Goal: Task Accomplishment & Management: Use online tool/utility

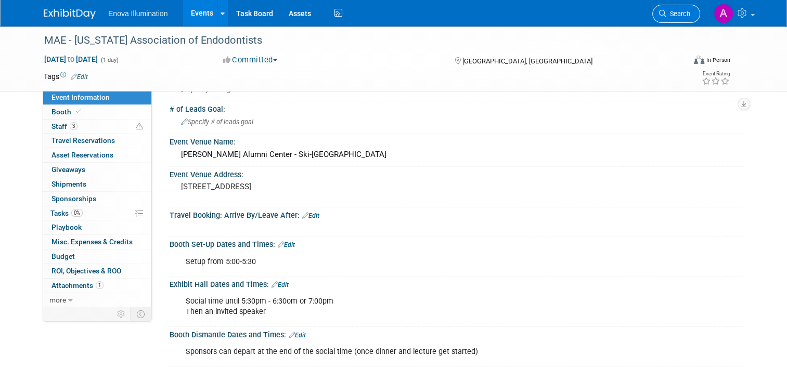
click at [688, 10] on span "Search" at bounding box center [678, 14] width 24 height 8
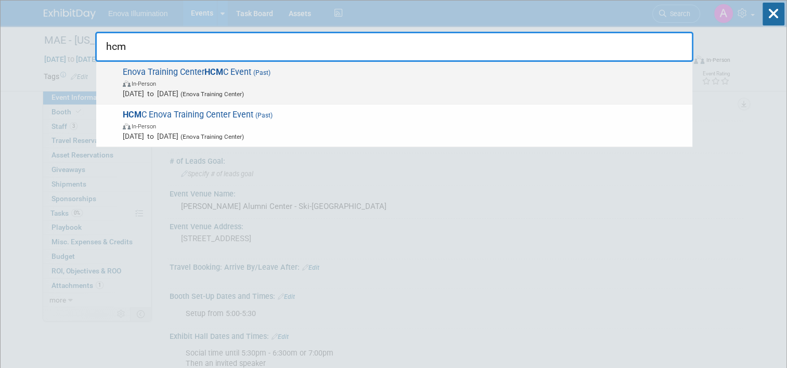
type input "hcm"
click at [191, 73] on span "Enova Training Center HCM C Event (Past) In-Person [DATE] to [DATE] (Enova Trai…" at bounding box center [403, 83] width 567 height 32
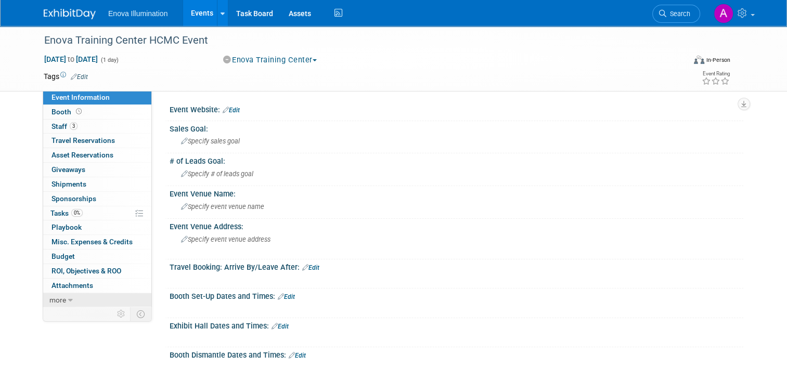
click at [68, 297] on icon at bounding box center [70, 300] width 5 height 7
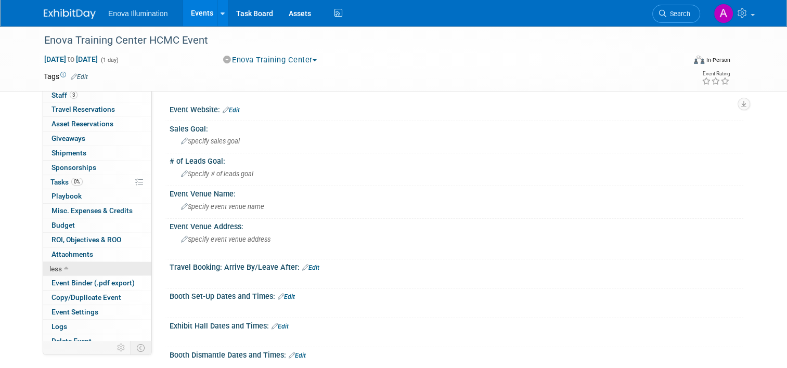
scroll to position [36, 0]
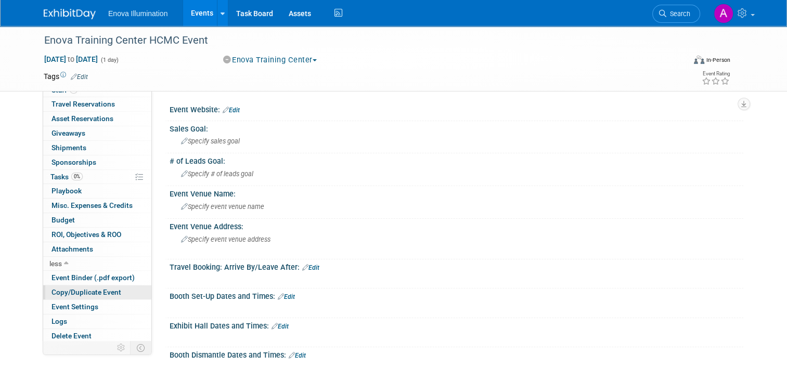
click at [79, 288] on span "Copy/Duplicate Event" at bounding box center [86, 292] width 70 height 8
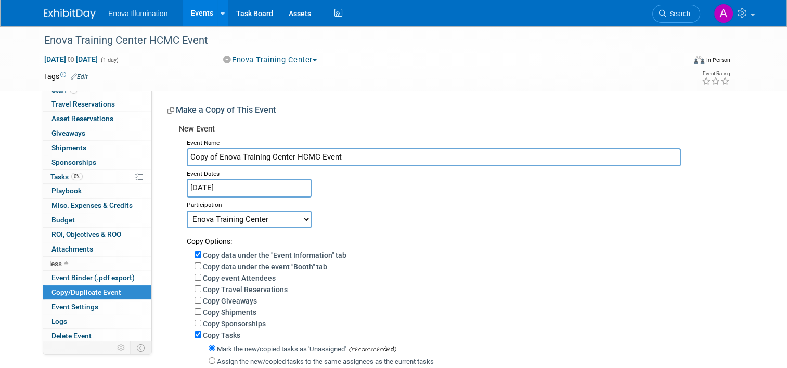
drag, startPoint x: 212, startPoint y: 154, endPoint x: 170, endPoint y: 154, distance: 42.1
click at [170, 154] on div "New Event Event Name Copy of Enova Training Center HCMC Event Event Dates Mar 1…" at bounding box center [451, 288] width 568 height 337
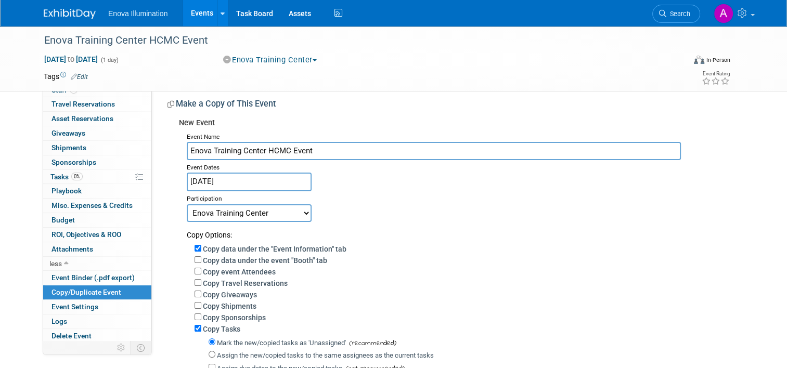
scroll to position [0, 0]
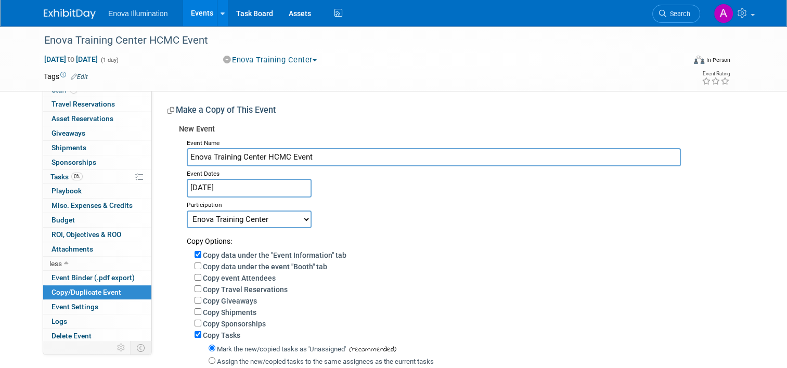
type input "Enova Training Center HCMC Event"
click at [251, 191] on body "Enova Illumination Events Add Event Bulk Upload Events Shareable Event Boards R…" at bounding box center [393, 184] width 787 height 368
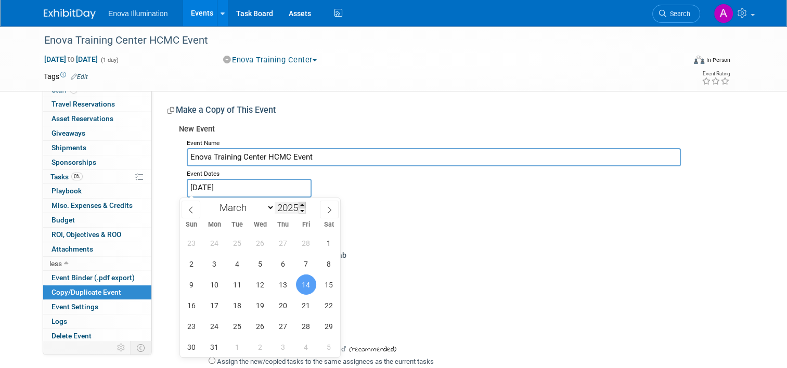
click at [303, 204] on span at bounding box center [301, 205] width 7 height 6
type input "2026"
click at [267, 208] on select "January February March April May June July August September October November De…" at bounding box center [245, 207] width 60 height 13
select select "0"
click at [215, 201] on select "January February March April May June July August September October November De…" at bounding box center [245, 207] width 60 height 13
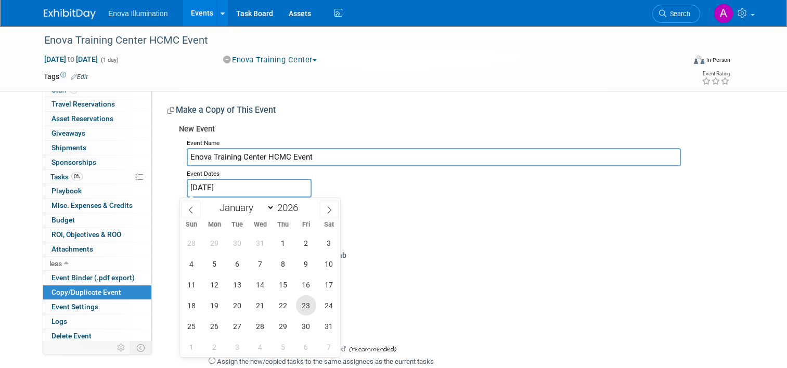
click at [303, 307] on span "23" at bounding box center [306, 305] width 20 height 20
type input "Jan 23, 2026"
click at [308, 306] on span "23" at bounding box center [306, 305] width 20 height 20
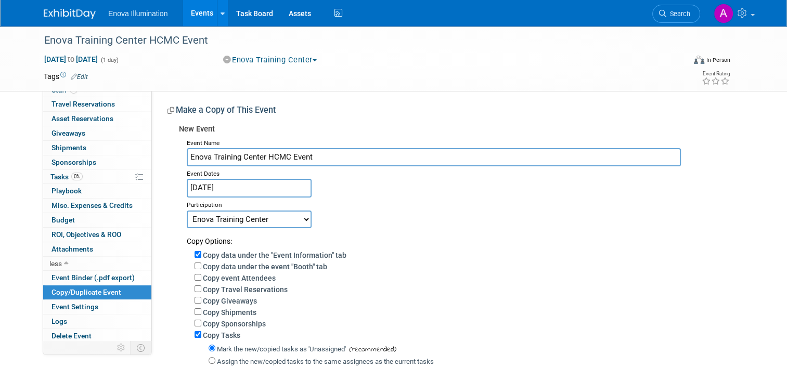
scroll to position [199, 0]
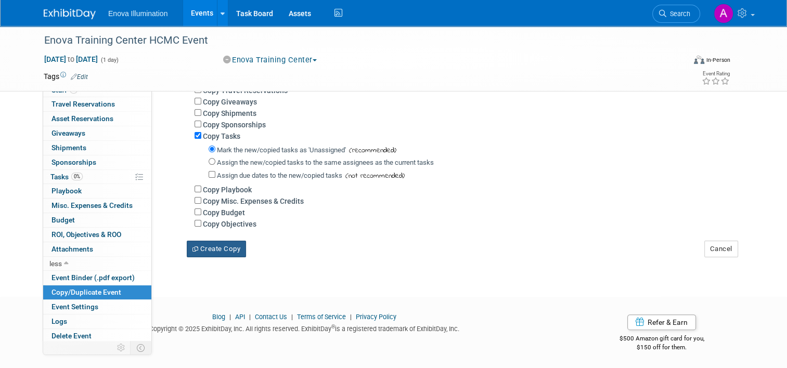
click at [225, 245] on button "Create Copy" at bounding box center [216, 249] width 59 height 17
